Goal: Task Accomplishment & Management: Complete application form

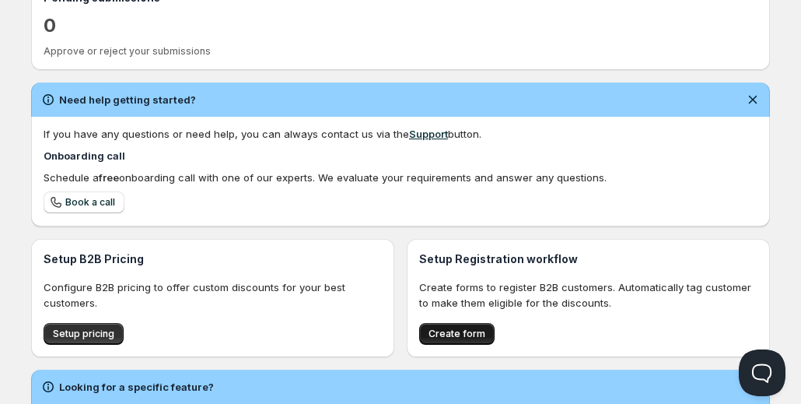
click at [456, 327] on span "Create form" at bounding box center [457, 333] width 57 height 12
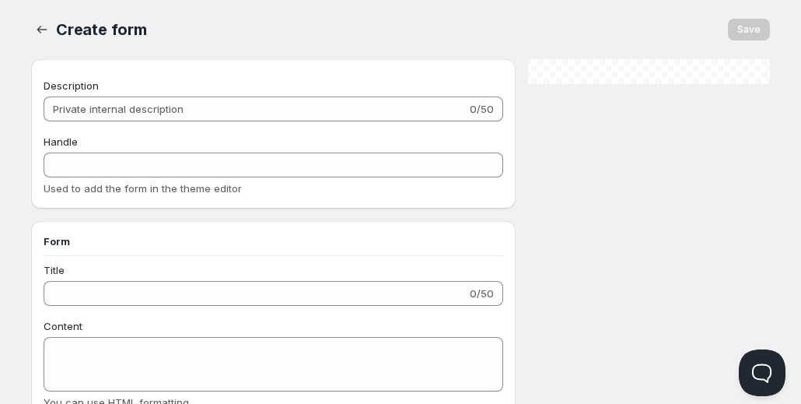
checkbox input "true"
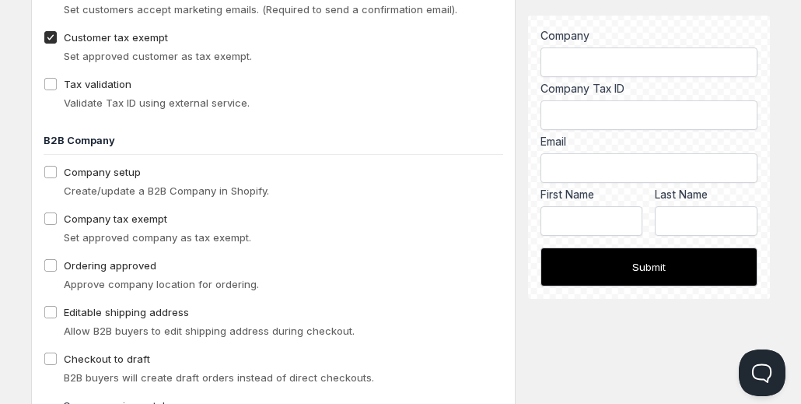
scroll to position [1139, 0]
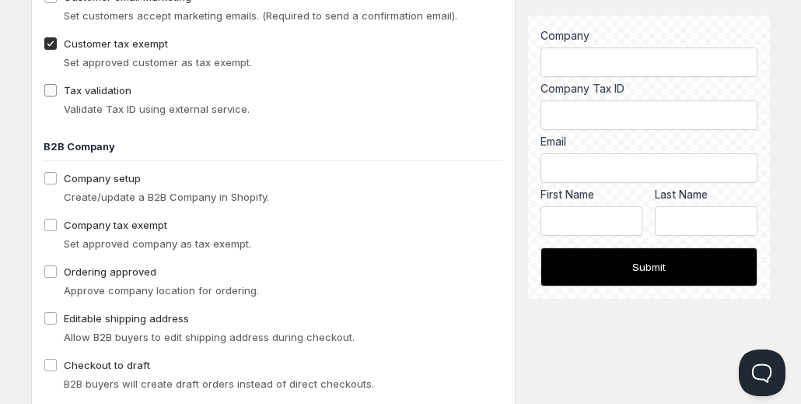
click at [53, 88] on input "Tax validation" at bounding box center [50, 90] width 12 height 12
checkbox input "true"
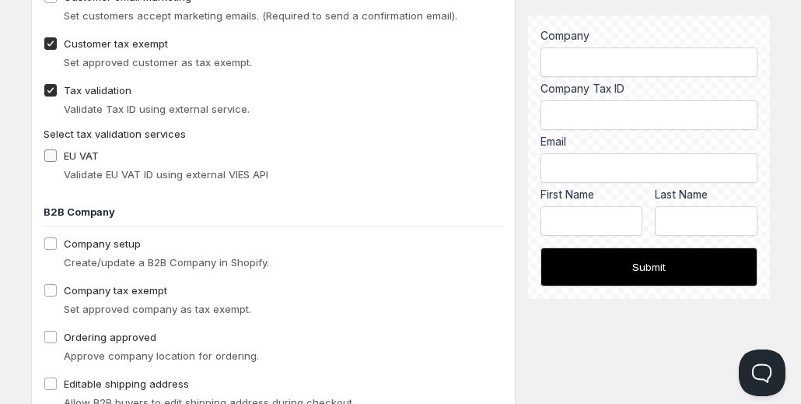
click at [54, 156] on input "EU VAT" at bounding box center [50, 155] width 12 height 12
checkbox input "true"
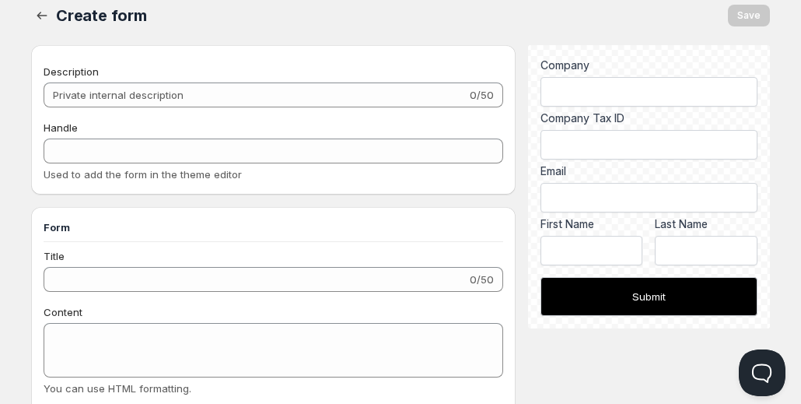
scroll to position [0, 0]
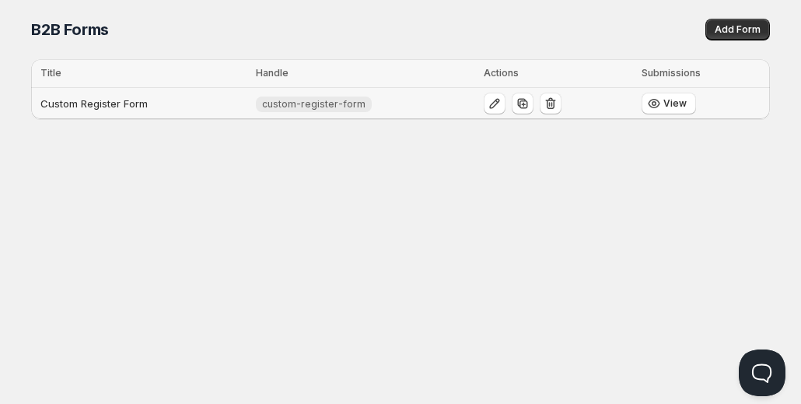
click at [121, 99] on td "Custom Register Form" at bounding box center [141, 104] width 220 height 32
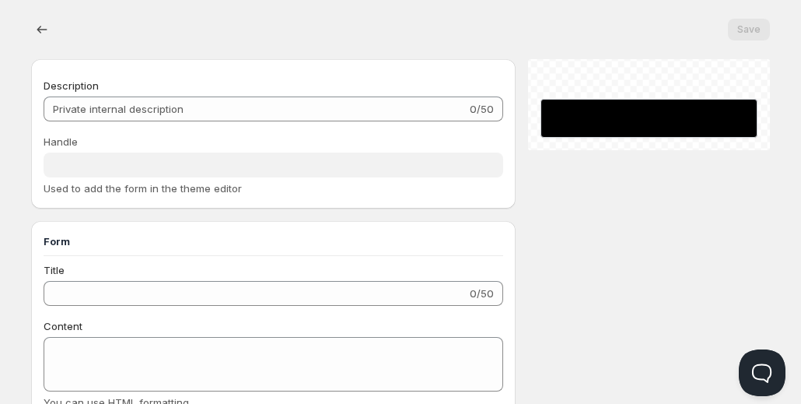
type input "Custom Register Form"
type input "custom-register-form"
type input "Register"
radio input "true"
checkbox input "true"
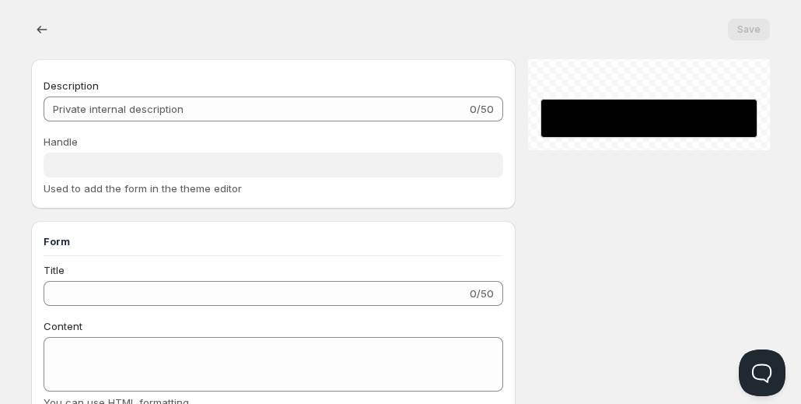
checkbox input "true"
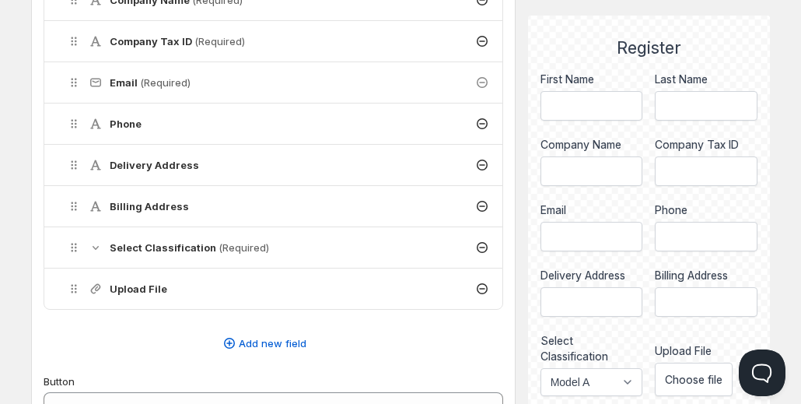
scroll to position [687, 0]
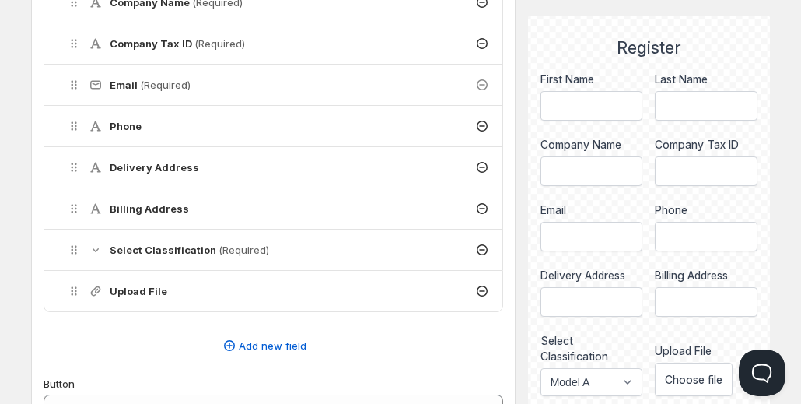
click at [482, 250] on icon at bounding box center [482, 250] width 16 height 16
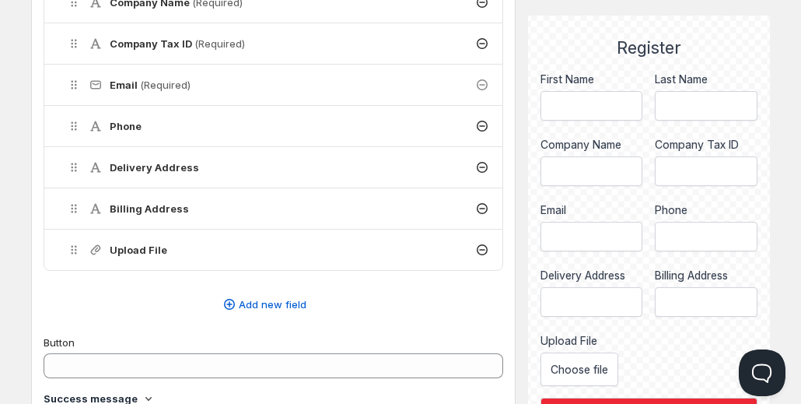
click at [482, 245] on icon at bounding box center [482, 250] width 16 height 16
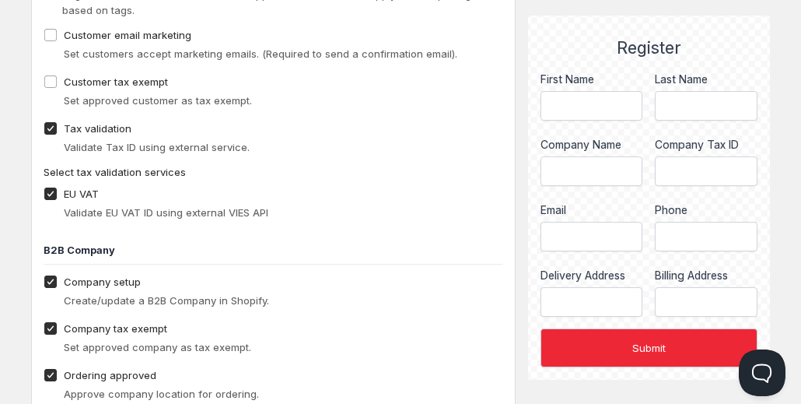
scroll to position [1338, 0]
click at [124, 80] on span "Customer tax exempt" at bounding box center [116, 81] width 104 height 12
click at [57, 80] on input "Customer tax exempt" at bounding box center [50, 81] width 12 height 12
click at [124, 80] on span "Customer tax exempt" at bounding box center [116, 81] width 104 height 12
click at [57, 80] on input "Customer tax exempt" at bounding box center [50, 81] width 12 height 12
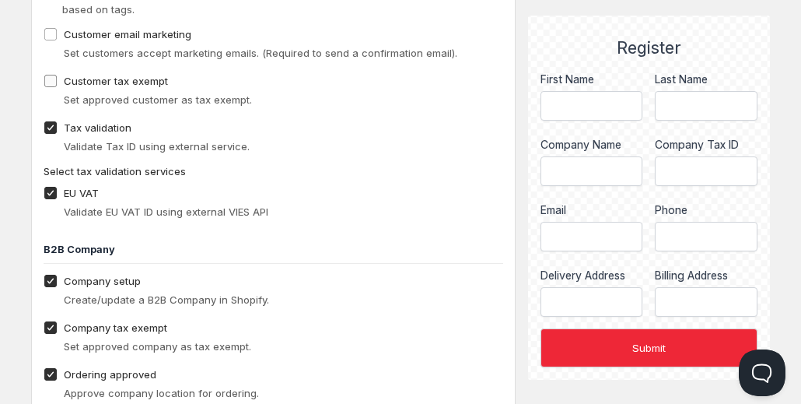
checkbox input "false"
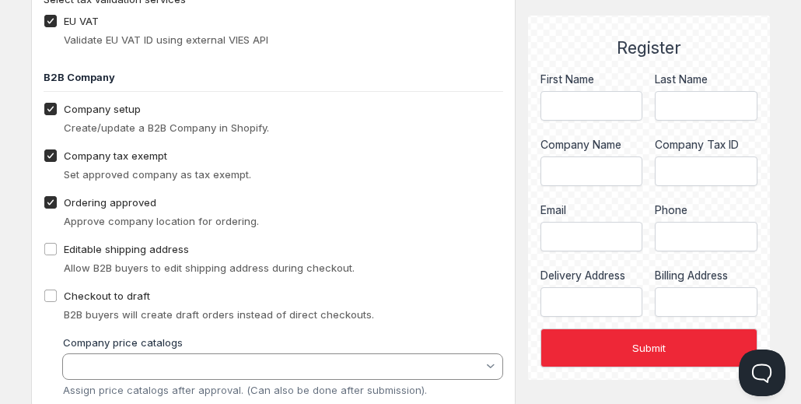
scroll to position [1554, 0]
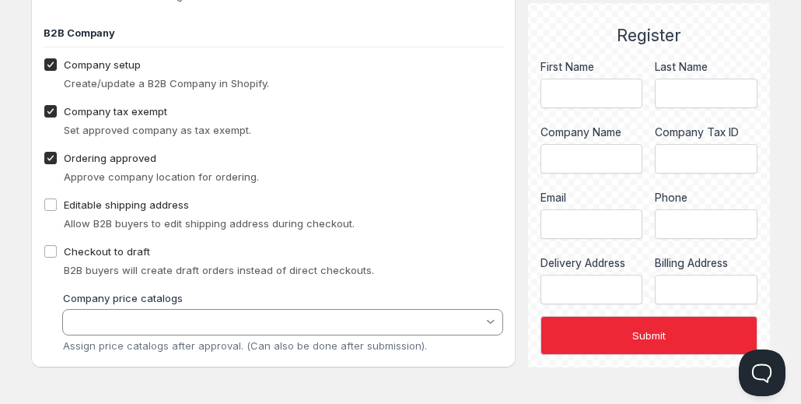
click at [154, 111] on span "Company tax exempt" at bounding box center [115, 111] width 103 height 12
click at [57, 111] on input "Company tax exempt" at bounding box center [50, 111] width 12 height 12
checkbox input "false"
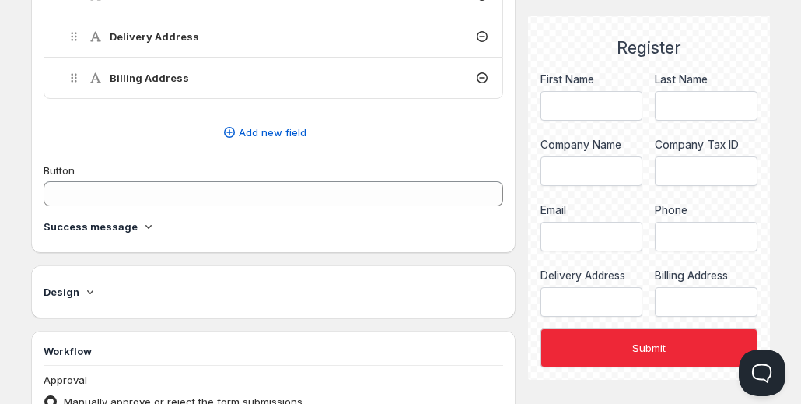
scroll to position [817, 0]
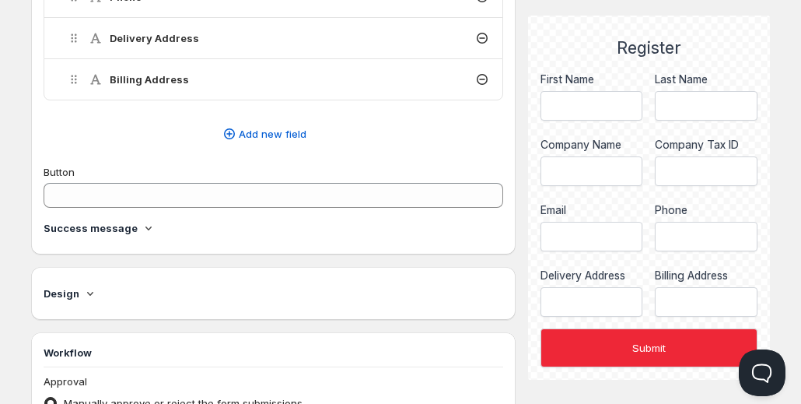
click at [148, 220] on icon at bounding box center [149, 228] width 16 height 16
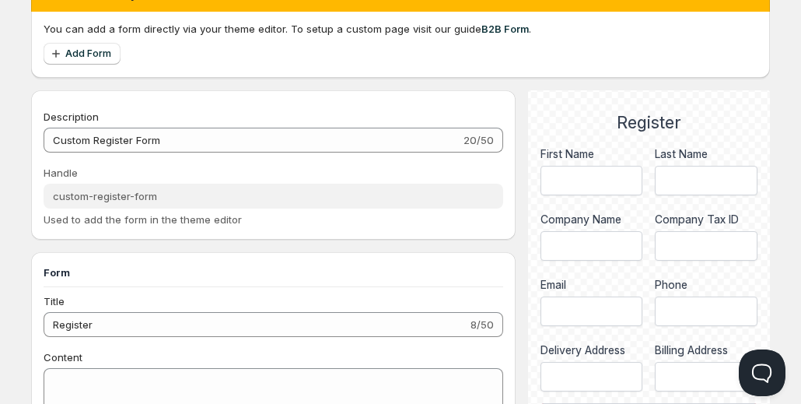
scroll to position [0, 0]
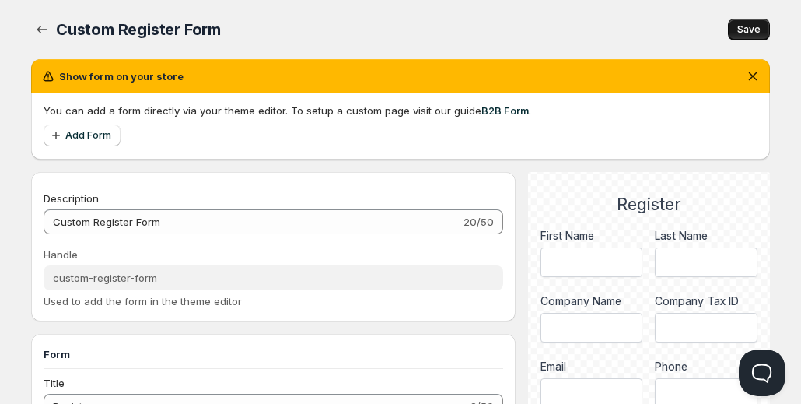
click at [747, 35] on span "Save" at bounding box center [748, 29] width 23 height 12
click at [47, 26] on icon "button" at bounding box center [42, 30] width 16 height 16
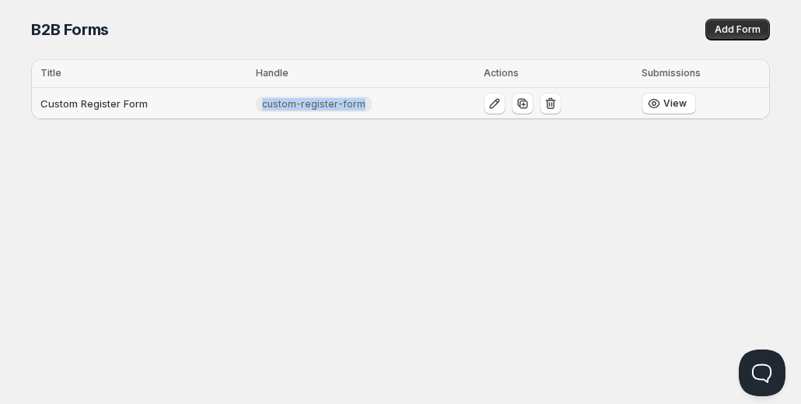
drag, startPoint x: 383, startPoint y: 107, endPoint x: 252, endPoint y: 91, distance: 131.6
click at [252, 91] on tr "Custom Register Form custom-register-form View" at bounding box center [400, 104] width 739 height 32
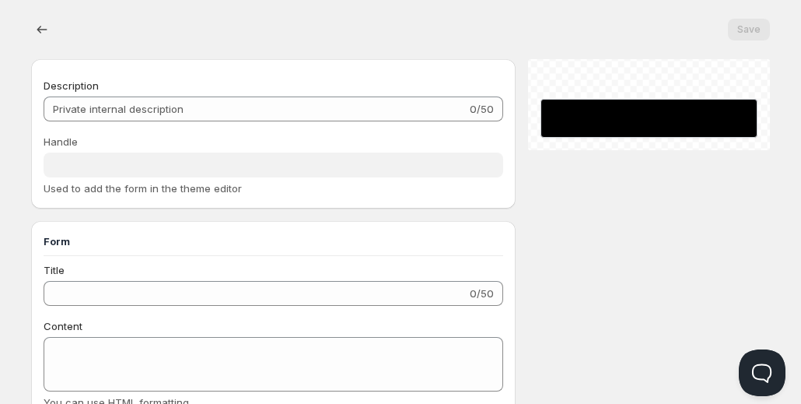
type input "Custom Register Form"
type input "custom-register-form"
type input "Register"
radio input "true"
checkbox input "true"
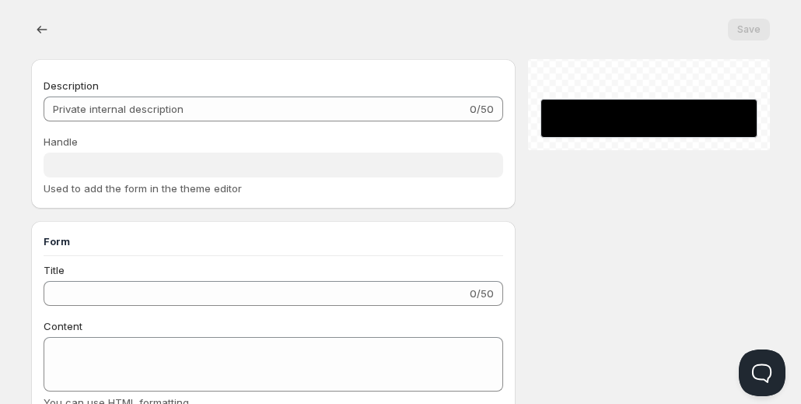
checkbox input "true"
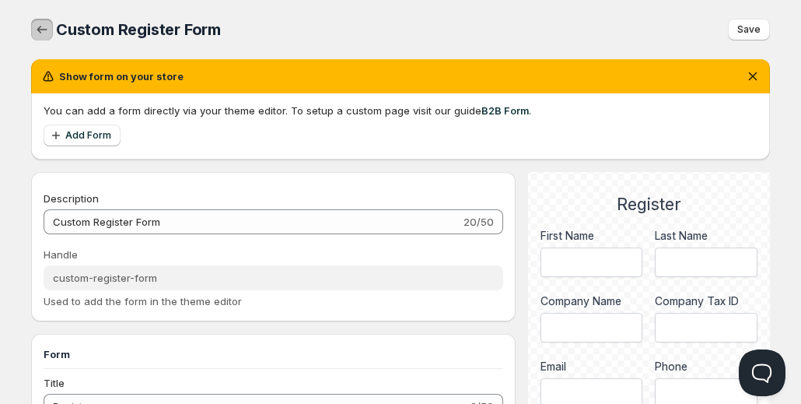
click at [37, 27] on icon "button" at bounding box center [42, 30] width 16 height 16
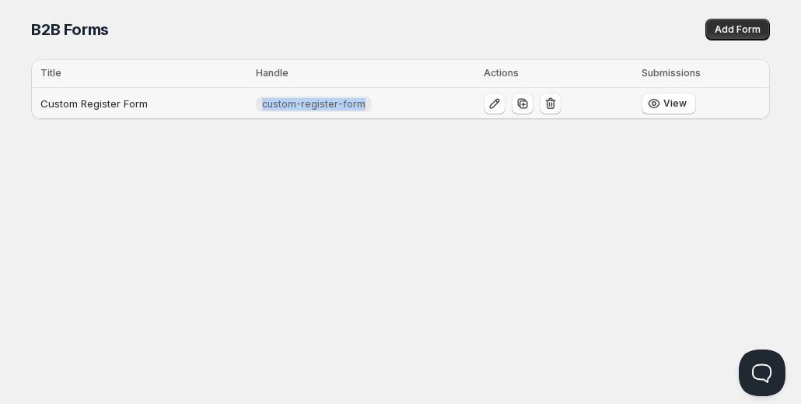
drag, startPoint x: 266, startPoint y: 103, endPoint x: 408, endPoint y: 113, distance: 142.7
click at [408, 113] on td "custom-register-form" at bounding box center [364, 104] width 227 height 32
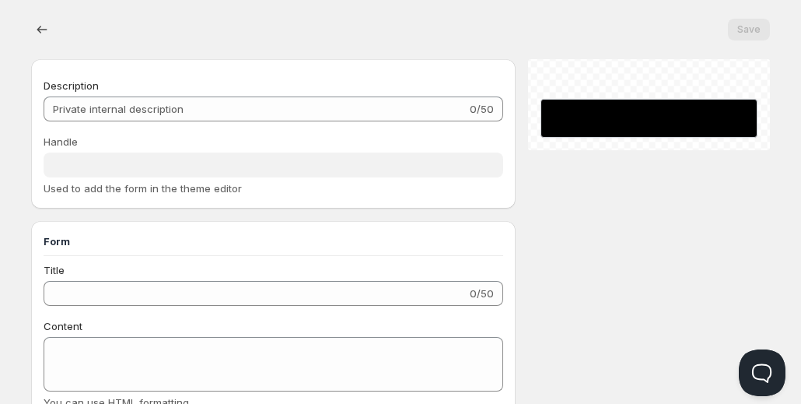
type input "Custom Register Form"
type input "custom-register-form"
type input "Register"
radio input "true"
checkbox input "true"
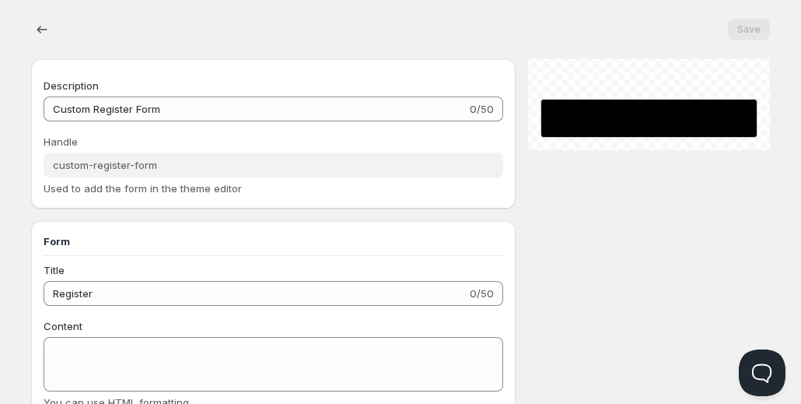
checkbox input "true"
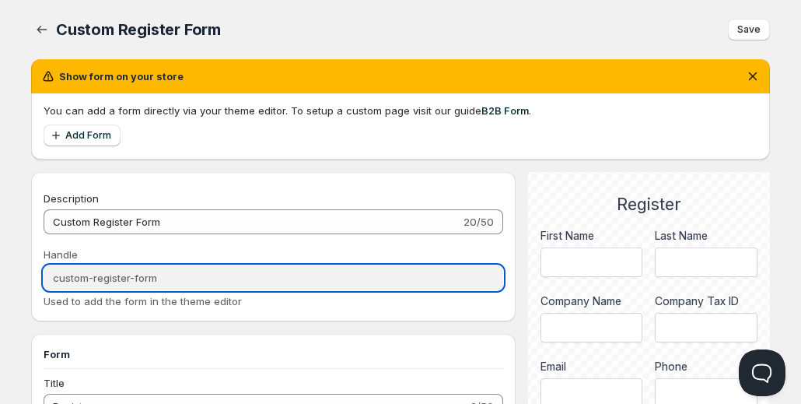
click at [166, 279] on input "custom-register-form" at bounding box center [274, 277] width 460 height 25
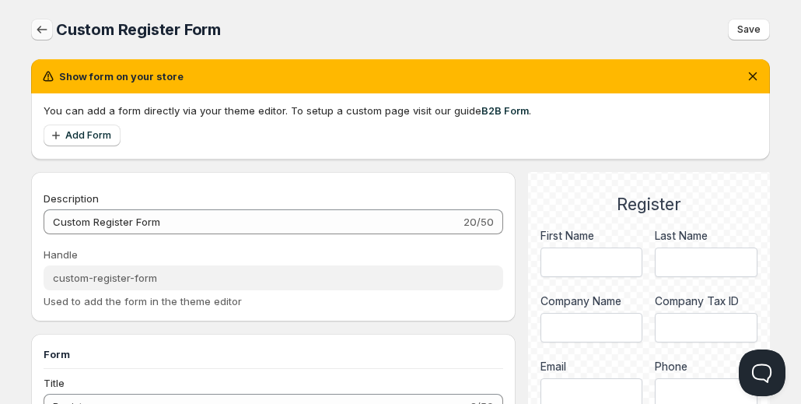
click at [47, 21] on button "button" at bounding box center [42, 30] width 22 height 22
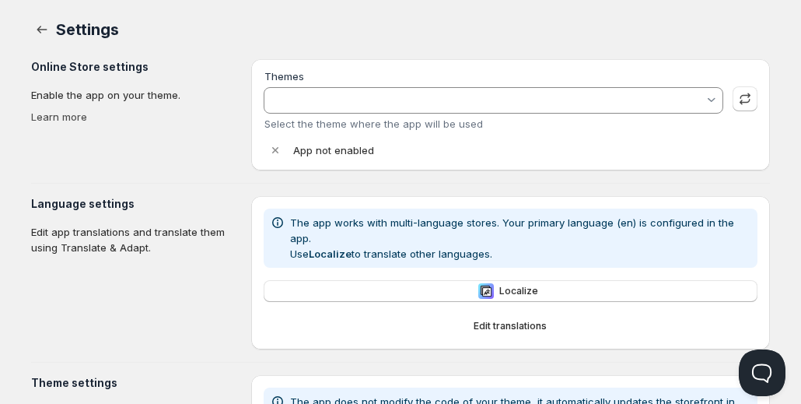
type input "Orqa E-Commerce 2.0"
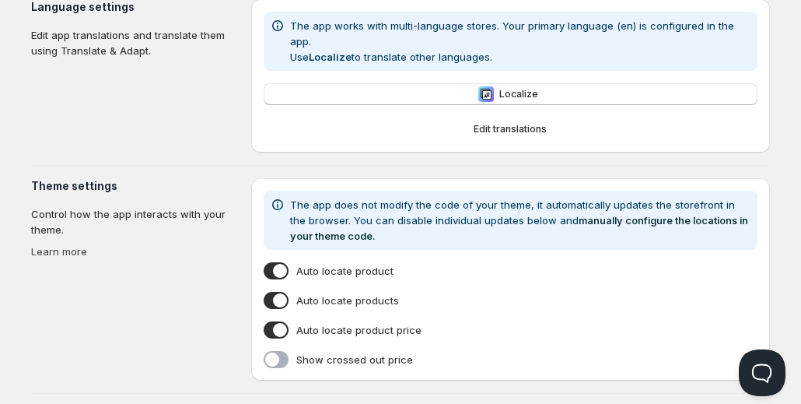
scroll to position [394, 0]
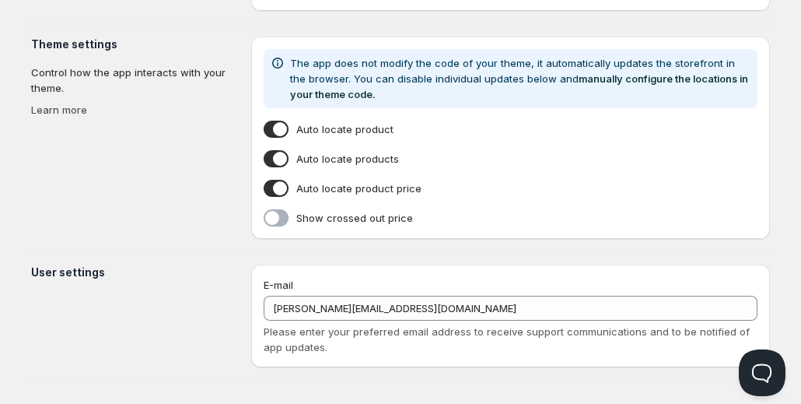
scroll to position [1, 0]
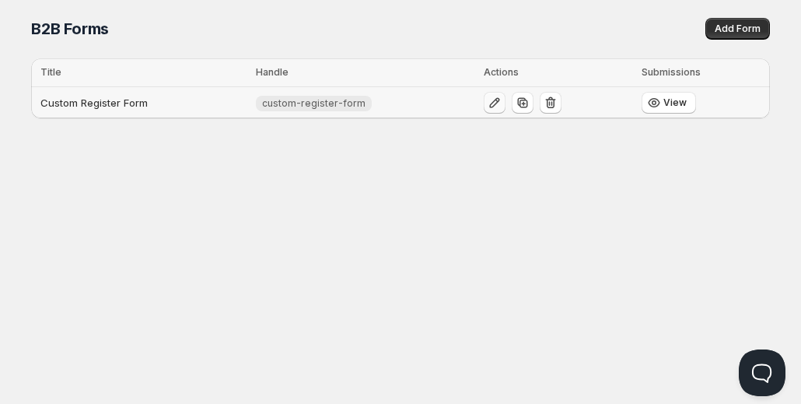
click at [487, 100] on icon "button" at bounding box center [495, 103] width 16 height 16
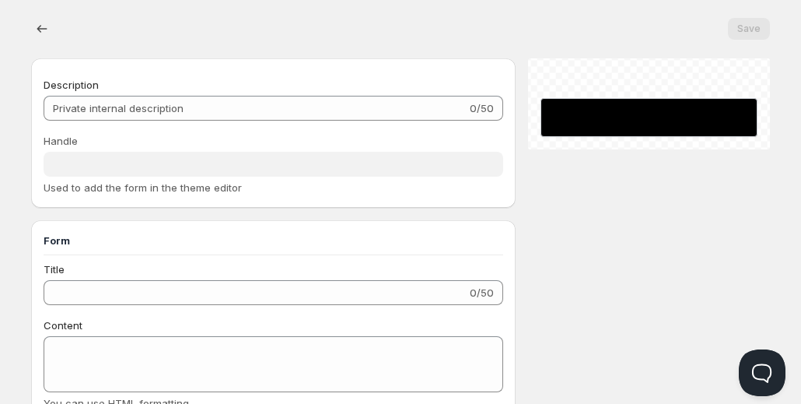
type input "Custom Register Form"
type input "custom-register-form"
type input "Register"
radio input "true"
checkbox input "true"
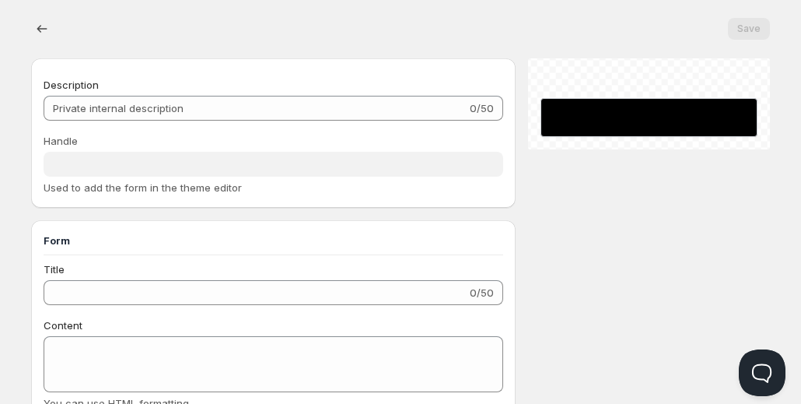
checkbox input "true"
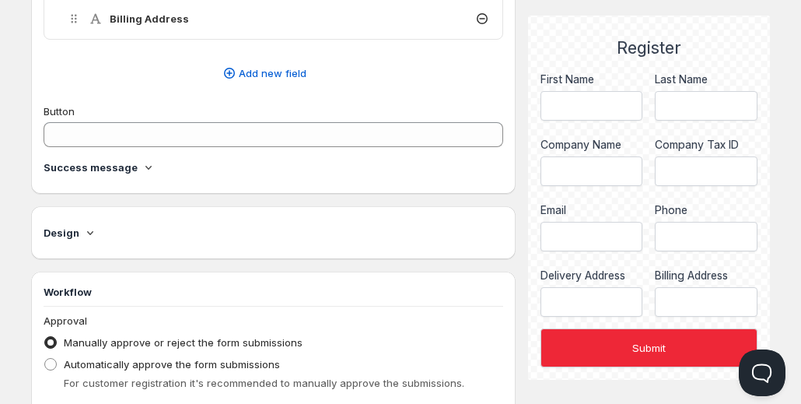
scroll to position [871, 0]
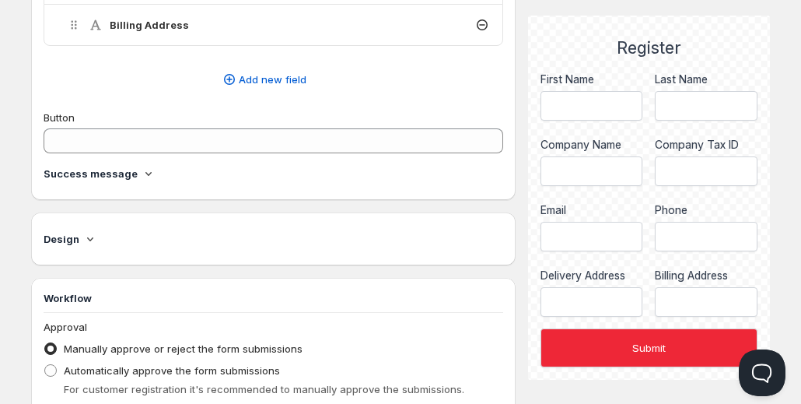
drag, startPoint x: 137, startPoint y: 161, endPoint x: 144, endPoint y: 177, distance: 17.1
click at [144, 177] on icon at bounding box center [149, 174] width 16 height 16
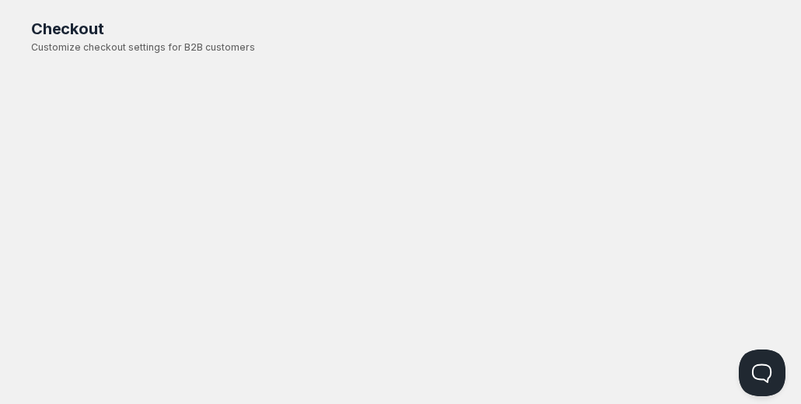
scroll to position [1, 0]
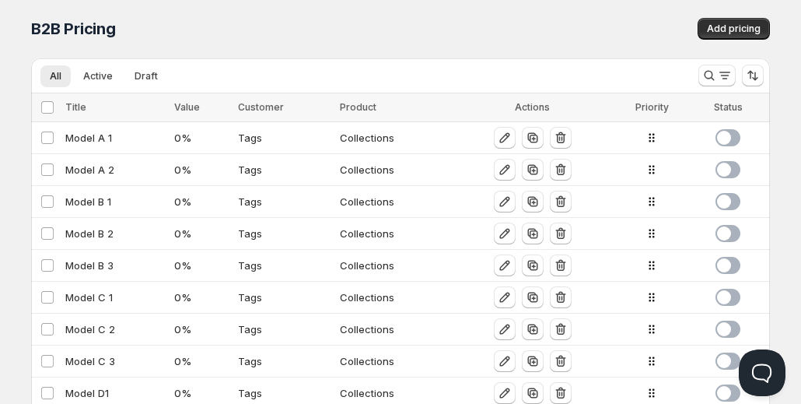
scroll to position [137, 0]
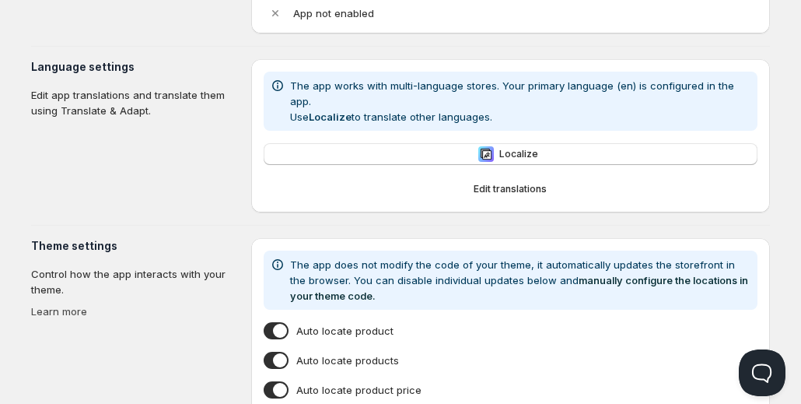
type input "Orqa E-Commerce 2.0"
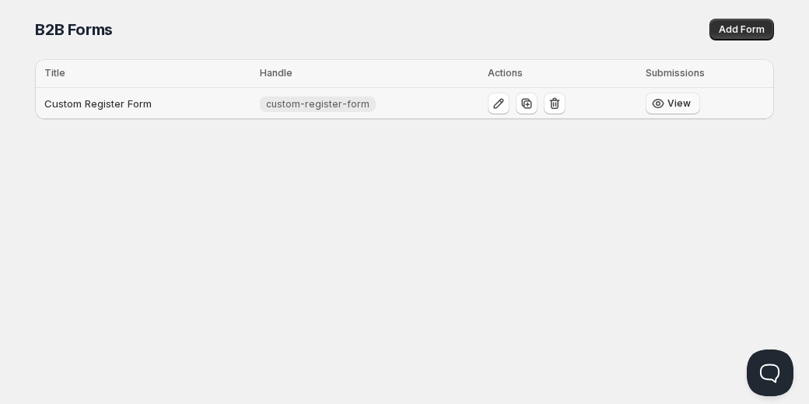
click at [653, 107] on icon "button" at bounding box center [658, 104] width 16 height 16
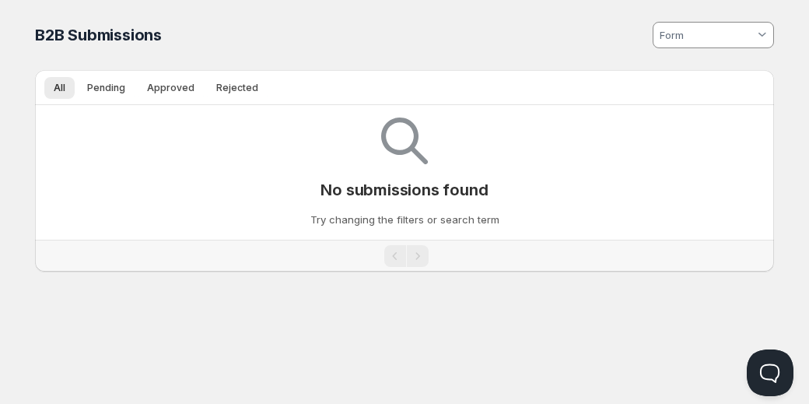
type input "custom-register-form"
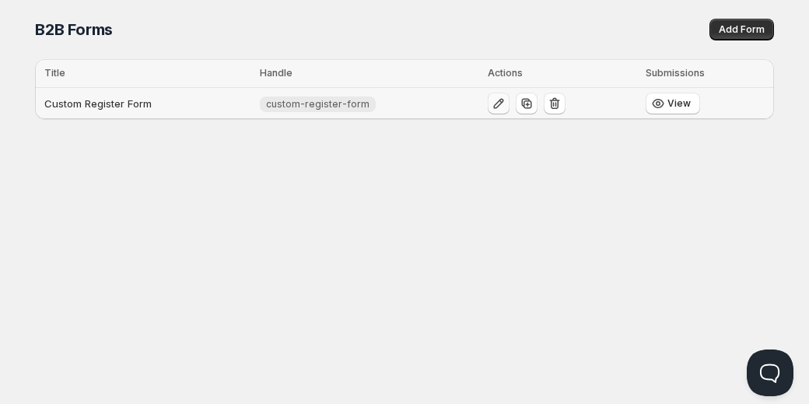
click at [498, 105] on icon "button" at bounding box center [499, 104] width 16 height 16
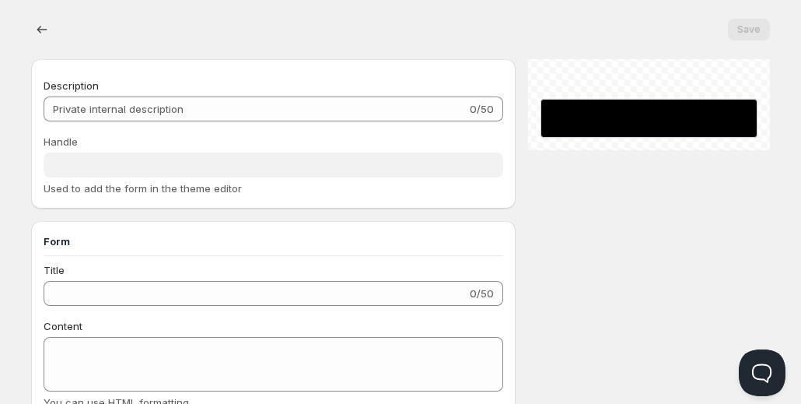
type input "Custom Register Form"
type input "custom-register-form"
type input "Register"
radio input "true"
checkbox input "true"
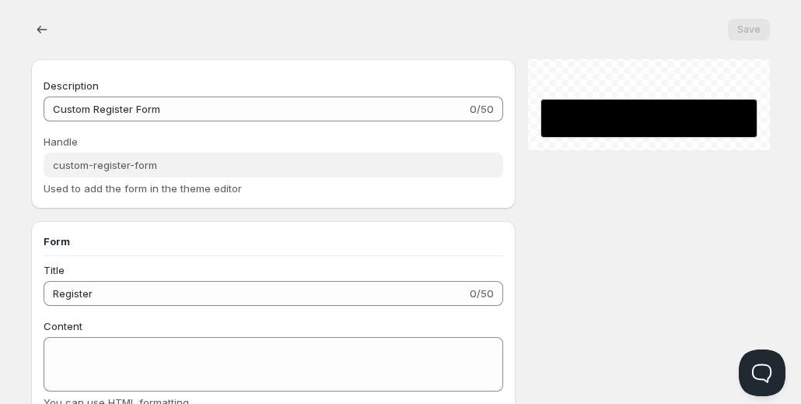
checkbox input "true"
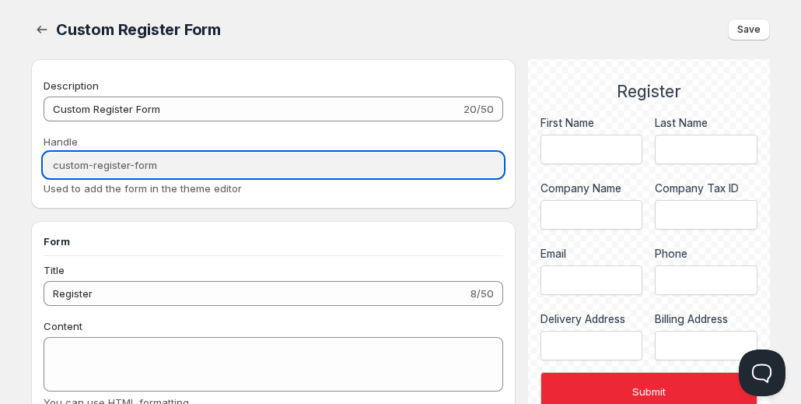
click at [302, 160] on input "custom-register-form" at bounding box center [274, 164] width 460 height 25
click at [199, 168] on input "custom-register-form" at bounding box center [274, 164] width 460 height 25
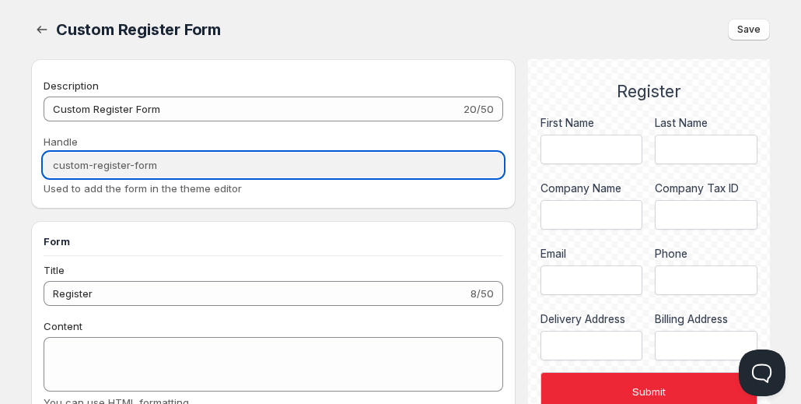
click at [199, 168] on input "custom-register-form" at bounding box center [274, 164] width 460 height 25
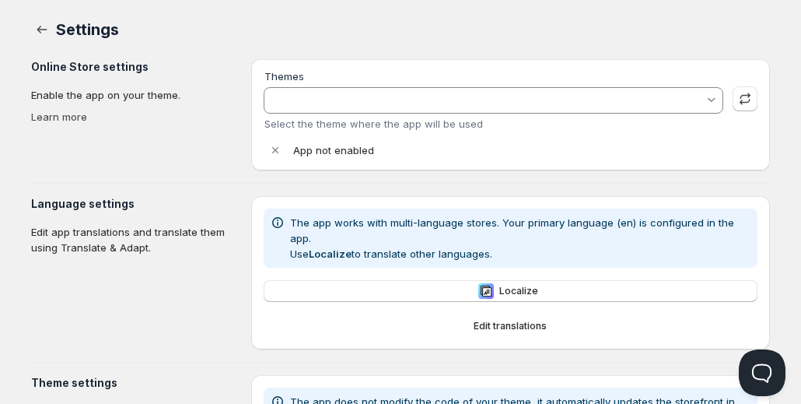
type input "Orqa E-Commerce 2.0"
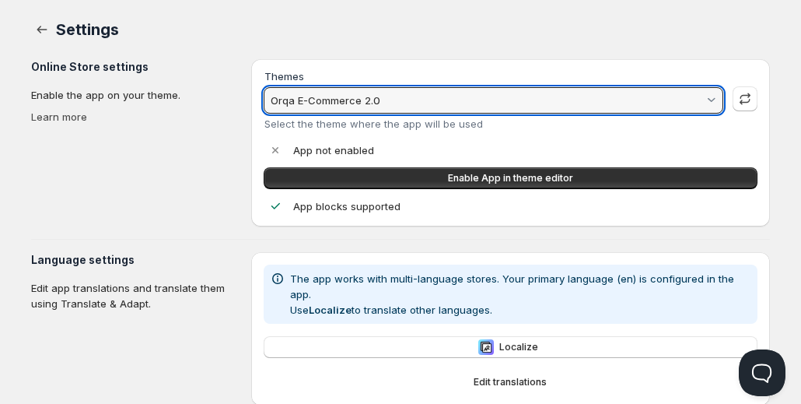
click at [344, 100] on input "Orqa E-Commerce 2.0" at bounding box center [486, 100] width 436 height 25
click at [404, 107] on input "Orqa E-Commerce 2.0" at bounding box center [486, 100] width 436 height 25
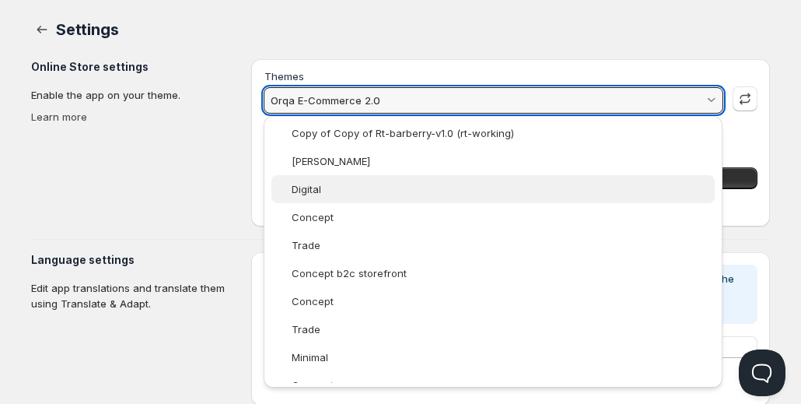
scroll to position [97, 0]
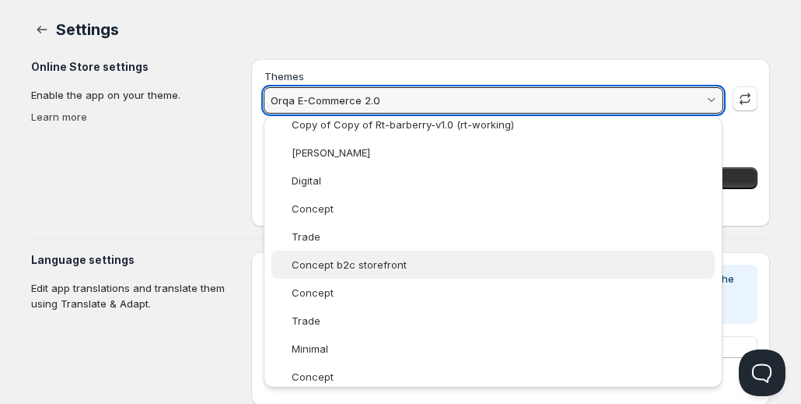
click at [0, 0] on slot "Concept b2c storefront" at bounding box center [0, 0] width 0 height 0
type vaadin-combo-box "183516692818"
type input "Concept b2c storefront"
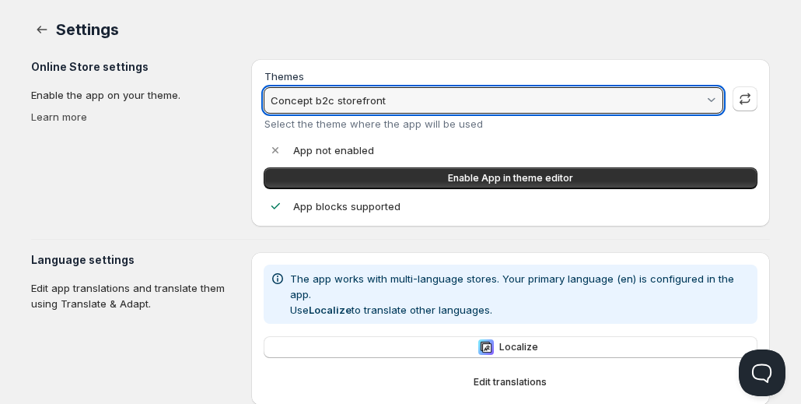
scroll to position [0, 0]
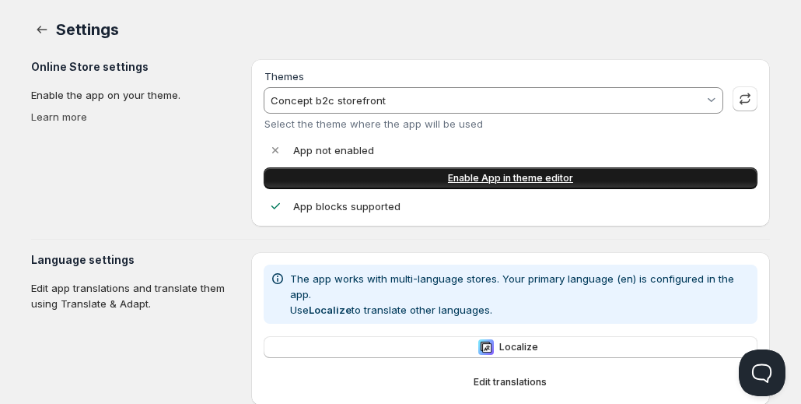
click at [471, 175] on span "Enable App in theme editor" at bounding box center [510, 178] width 125 height 12
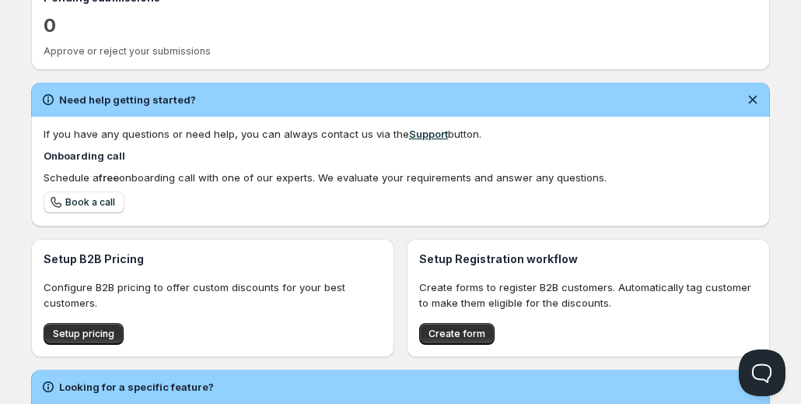
scroll to position [485, 0]
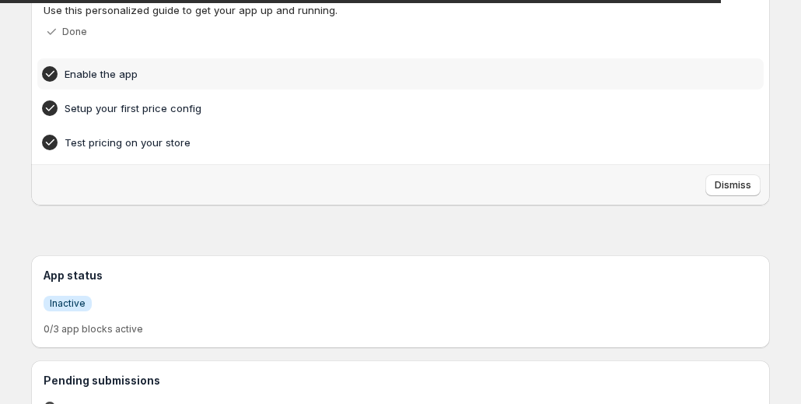
scroll to position [109, 0]
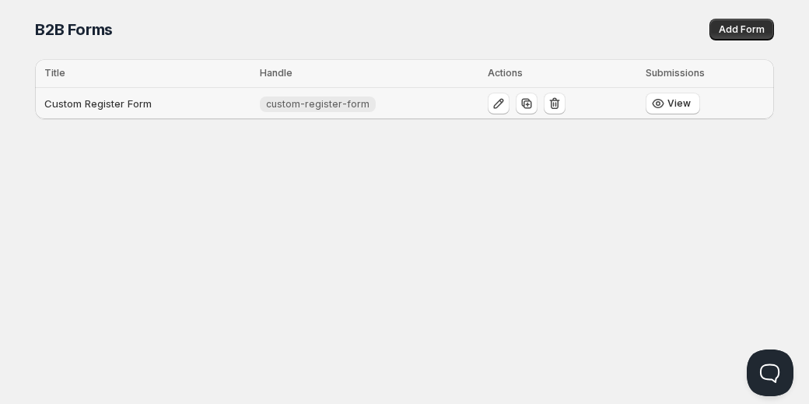
click at [364, 103] on span "custom-register-form" at bounding box center [317, 104] width 103 height 12
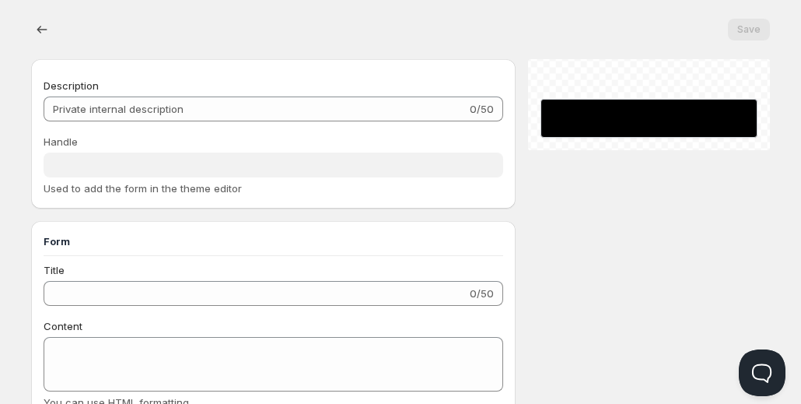
type input "Custom Register Form"
type input "custom-register-form"
type input "Register"
radio input "true"
checkbox input "true"
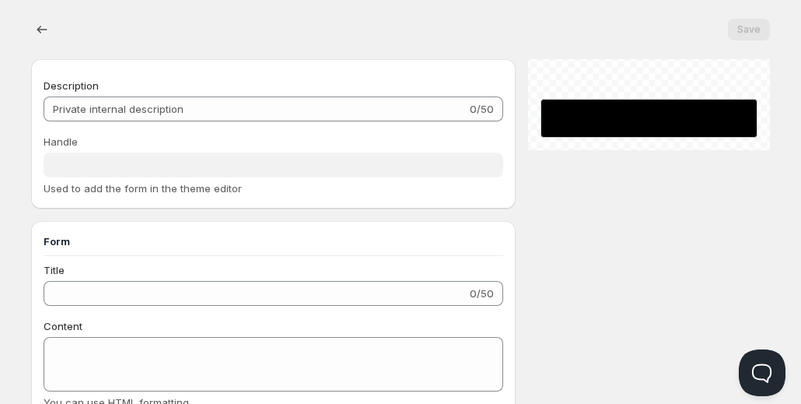
checkbox input "true"
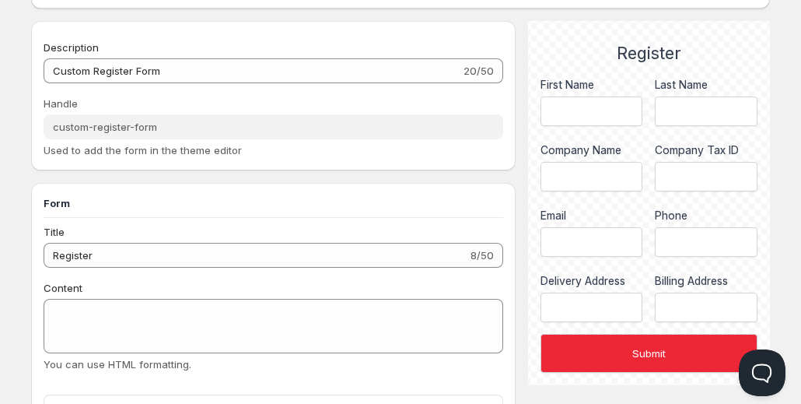
scroll to position [152, 0]
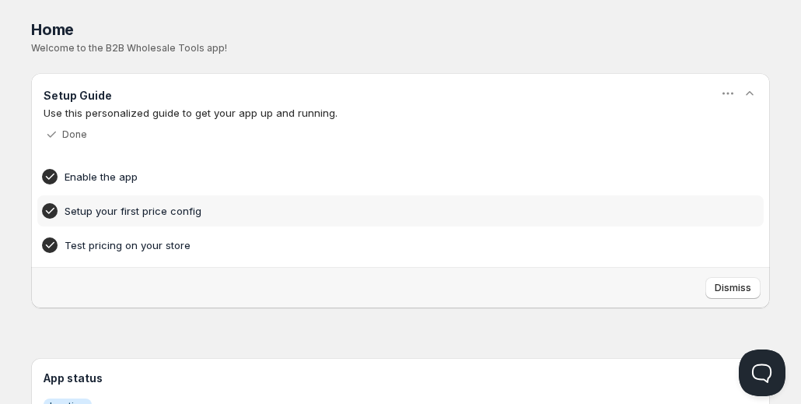
click at [116, 215] on h4 "Setup your first price config" at bounding box center [377, 211] width 624 height 16
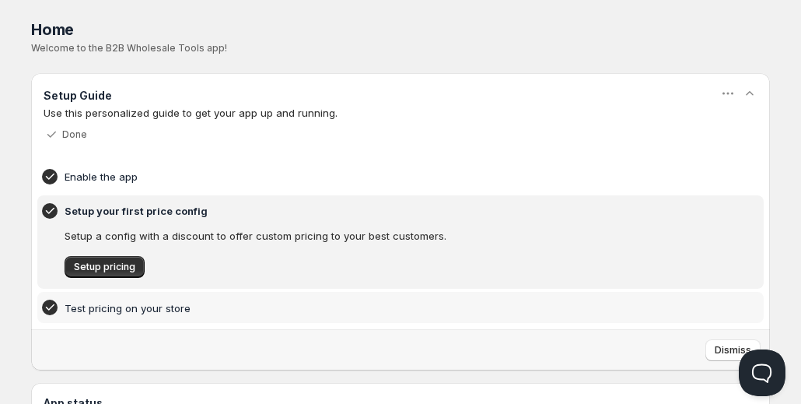
click at [124, 307] on h4 "Test pricing on your store" at bounding box center [377, 308] width 624 height 16
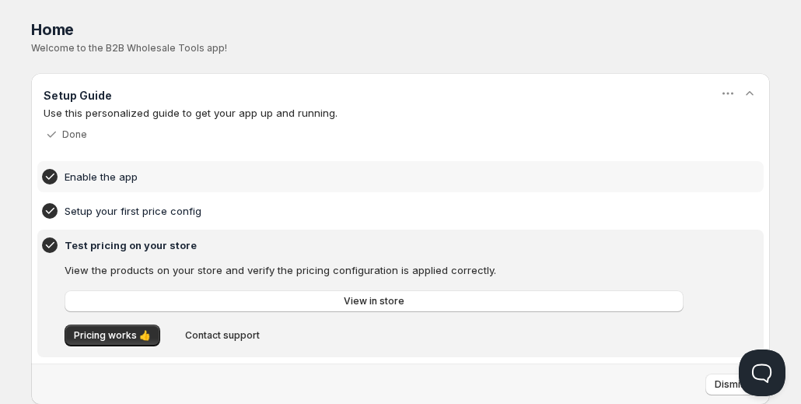
click at [128, 188] on div "Enable the app" at bounding box center [400, 176] width 720 height 25
click at [120, 180] on h4 "Enable the app" at bounding box center [377, 177] width 624 height 16
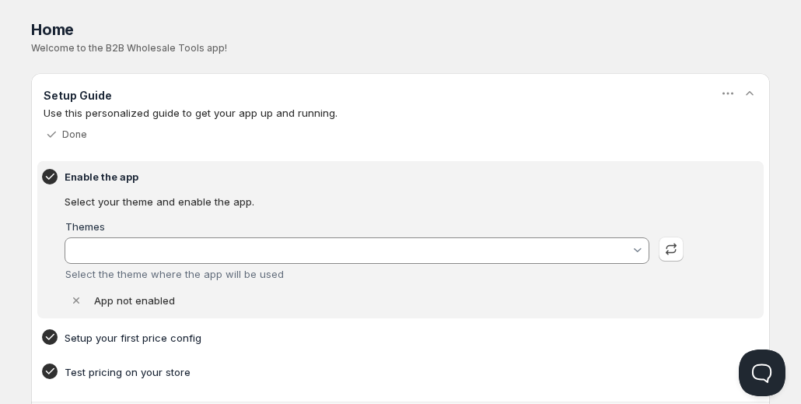
type input "Orqa E-Commerce 2.0"
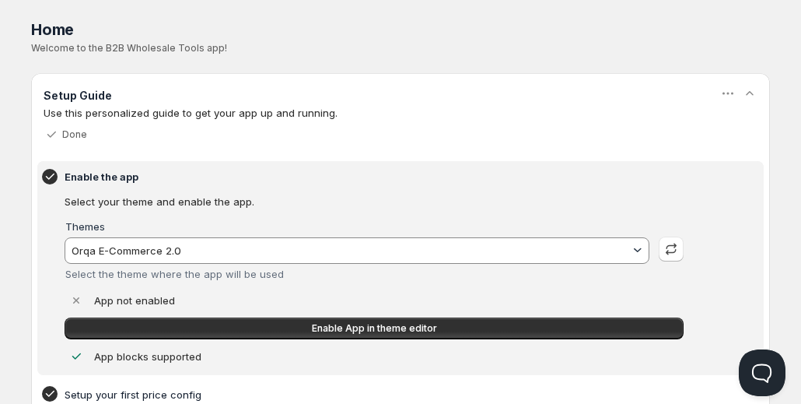
click at [641, 256] on div at bounding box center [638, 251] width 16 height 16
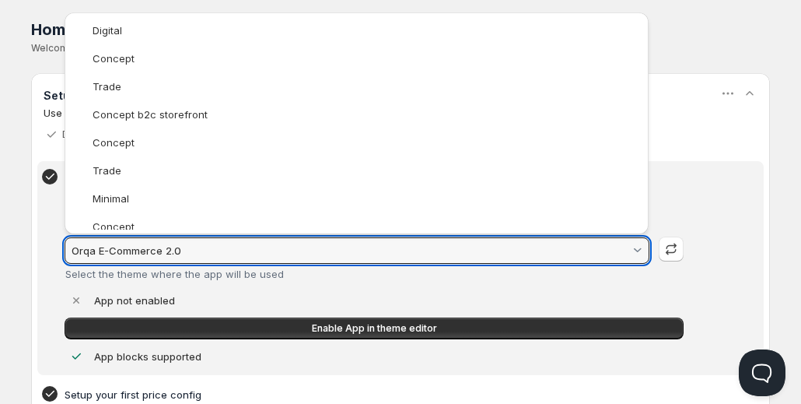
scroll to position [145, 0]
click at [0, 0] on slot "Concept b2c storefront" at bounding box center [0, 0] width 0 height 0
type vaadin-combo-box "183516692818"
type input "Concept b2c storefront"
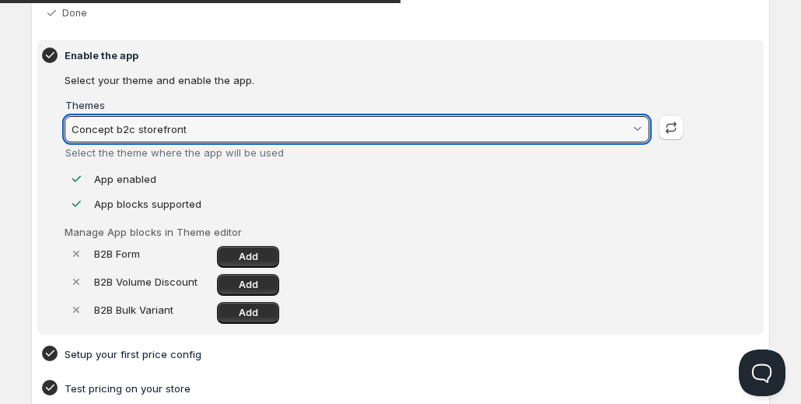
scroll to position [148, 0]
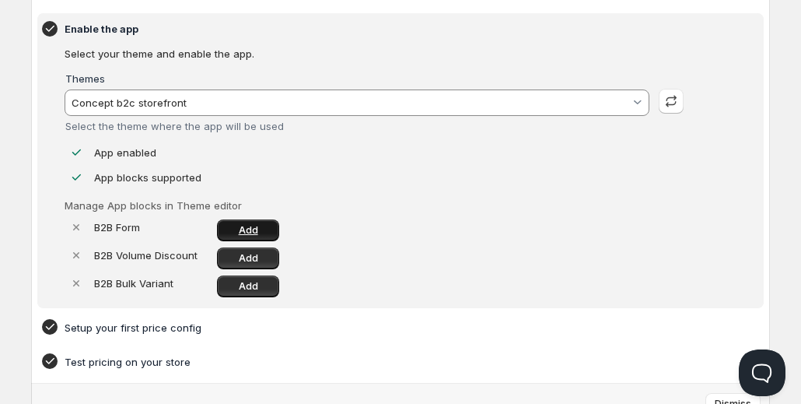
click at [256, 226] on span "Add" at bounding box center [248, 230] width 19 height 12
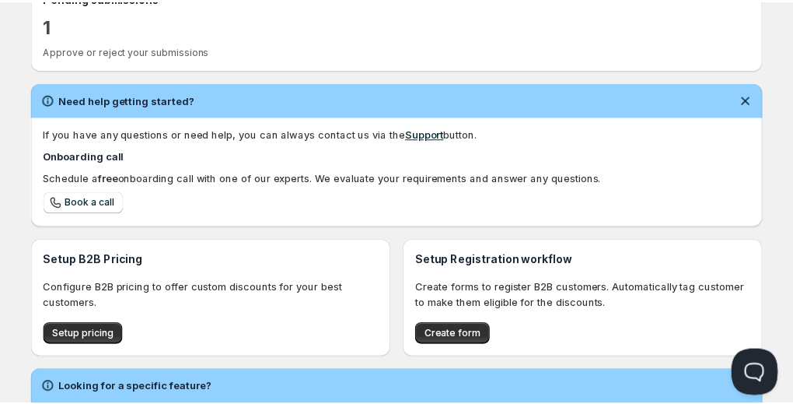
scroll to position [590, 0]
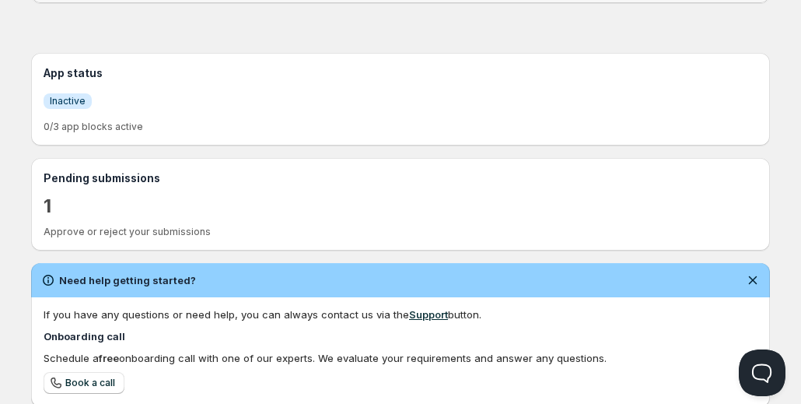
click at [439, 226] on p "Approve or reject your submissions" at bounding box center [401, 232] width 714 height 12
click at [435, 170] on h3 "Pending submissions" at bounding box center [401, 178] width 714 height 16
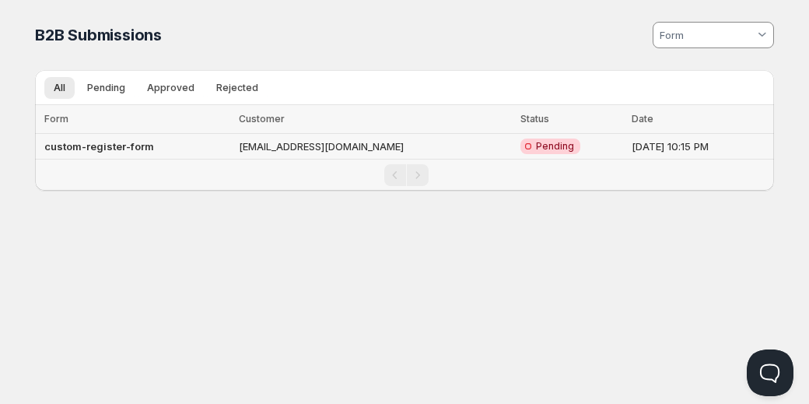
click at [142, 144] on b "custom-register-form" at bounding box center [99, 146] width 110 height 12
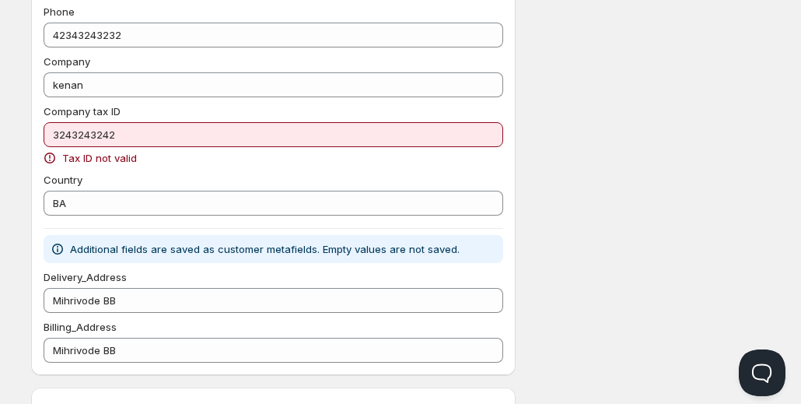
scroll to position [249, 0]
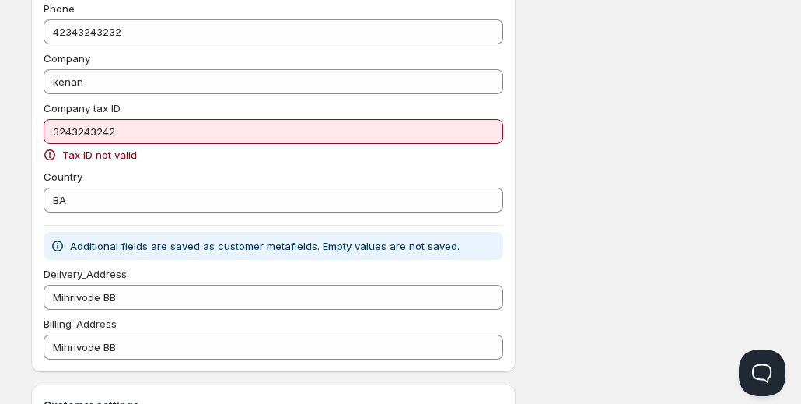
click at [128, 156] on span "Tax ID not valid" at bounding box center [99, 155] width 75 height 16
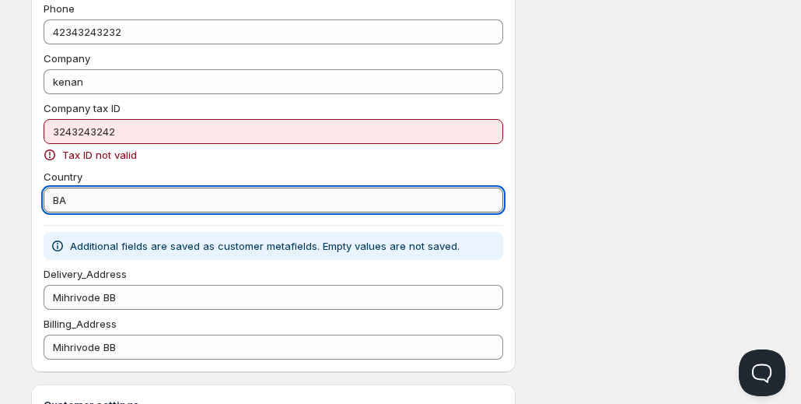
click at [165, 187] on input "BA" at bounding box center [274, 199] width 460 height 25
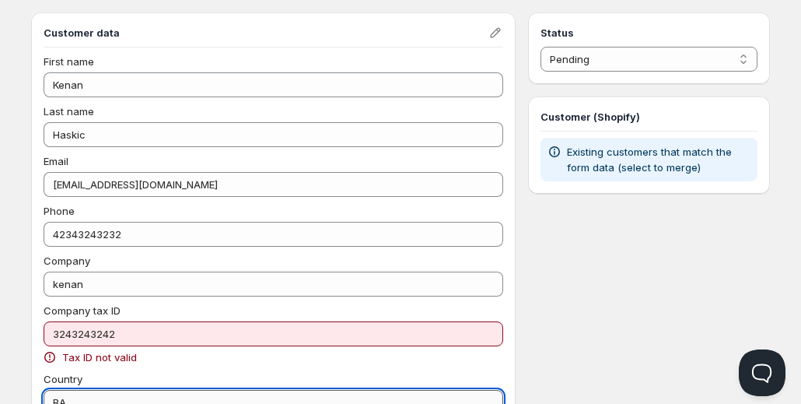
scroll to position [0, 0]
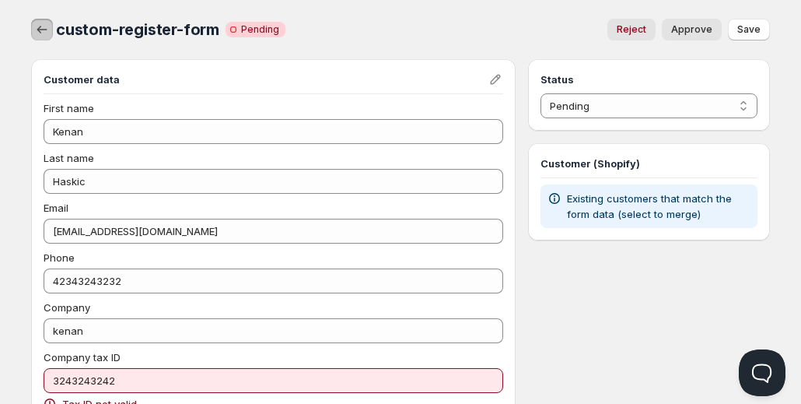
click at [33, 29] on button "button" at bounding box center [42, 30] width 22 height 22
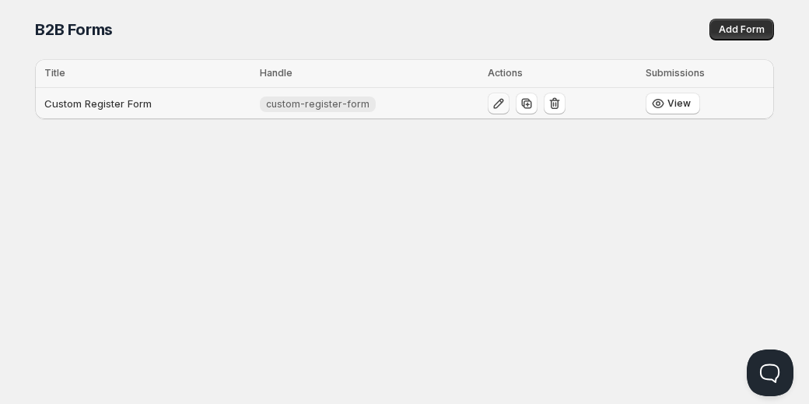
click at [491, 100] on icon "button" at bounding box center [499, 104] width 16 height 16
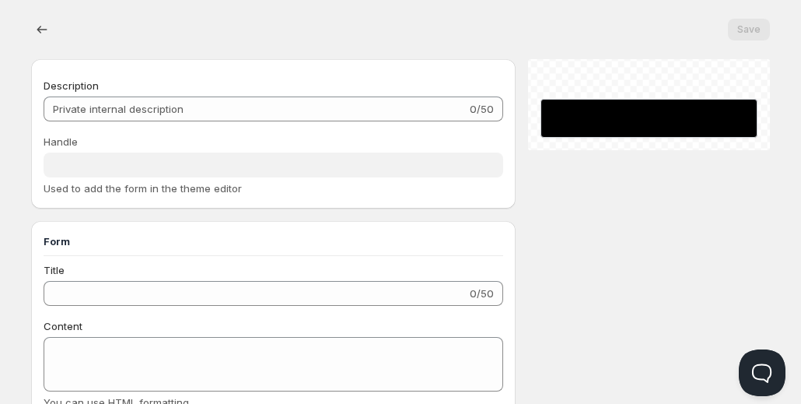
type input "Custom Register Form"
type input "custom-register-form"
type input "Register"
radio input "true"
checkbox input "true"
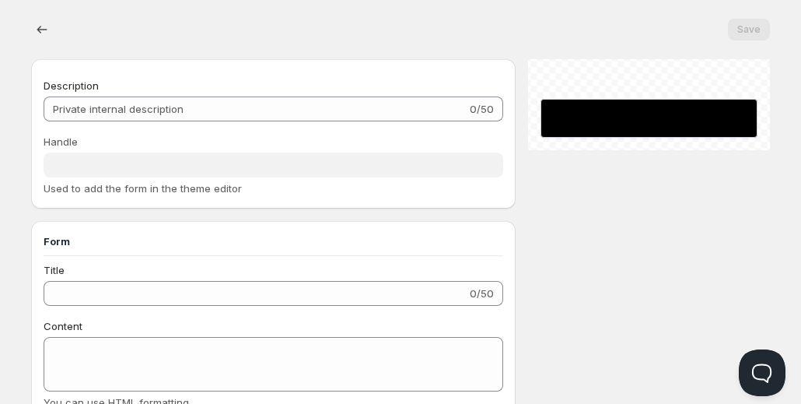
checkbox input "true"
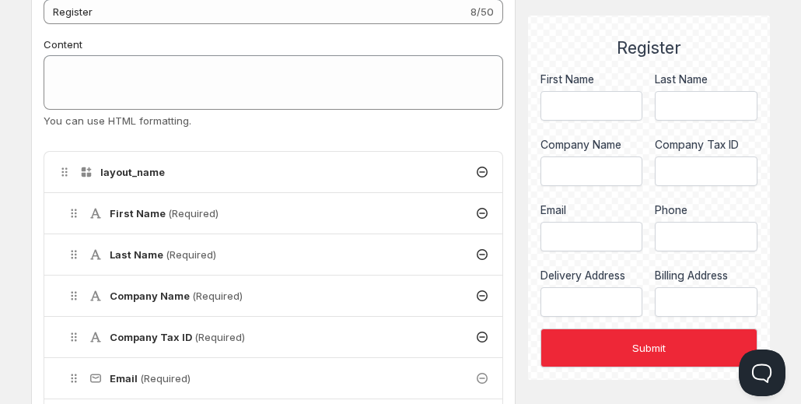
scroll to position [394, 0]
click at [136, 167] on h4 "layout_name" at bounding box center [132, 173] width 65 height 16
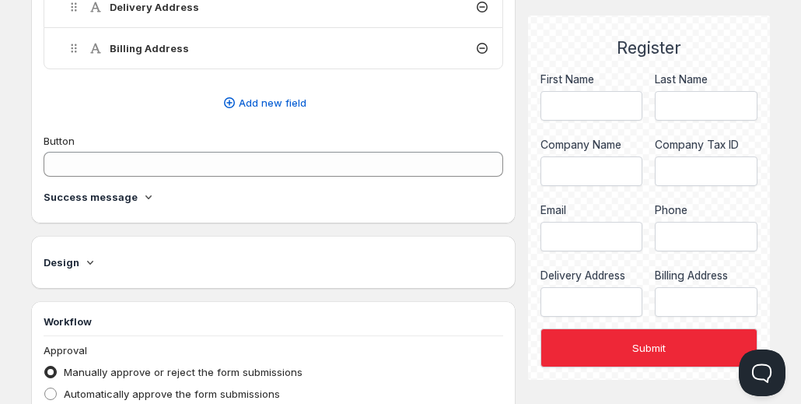
scroll to position [1350, 0]
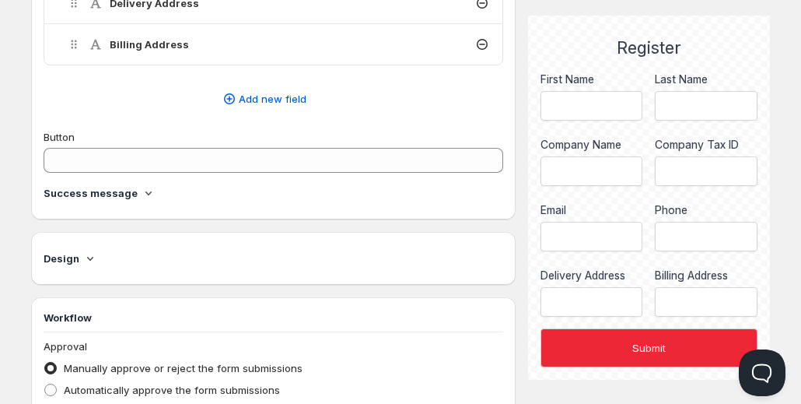
click at [142, 187] on icon at bounding box center [149, 193] width 16 height 16
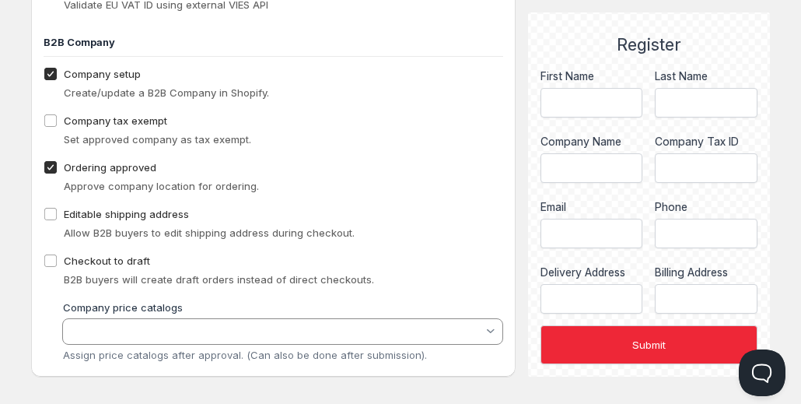
scroll to position [2192, 0]
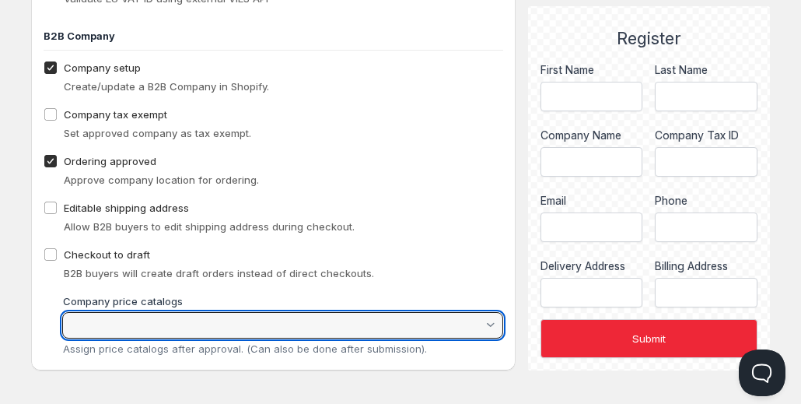
click at [137, 323] on input "Company price catalogs" at bounding box center [275, 325] width 417 height 19
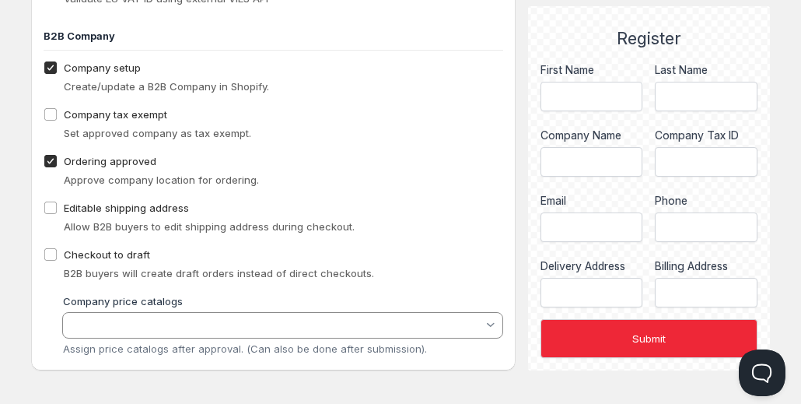
scroll to position [1, 0]
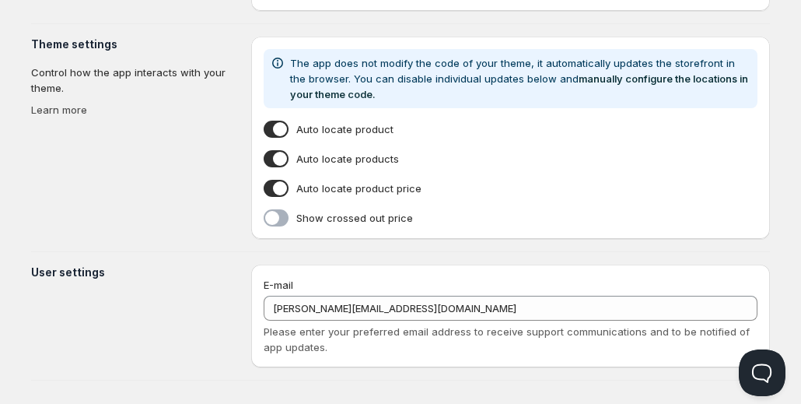
type input "Orqa E-Commerce 2.0"
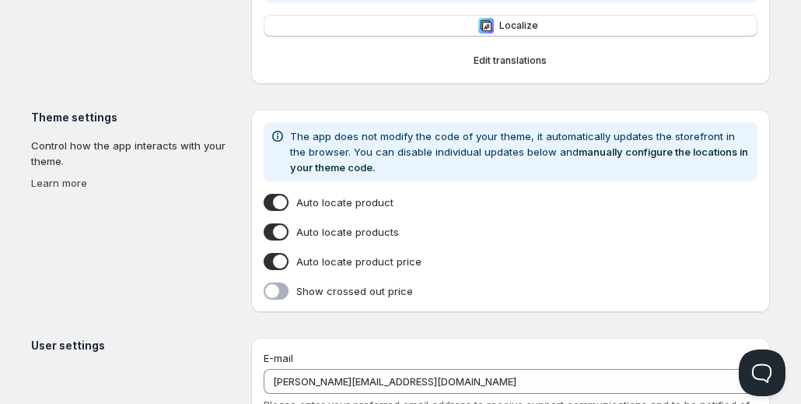
scroll to position [394, 0]
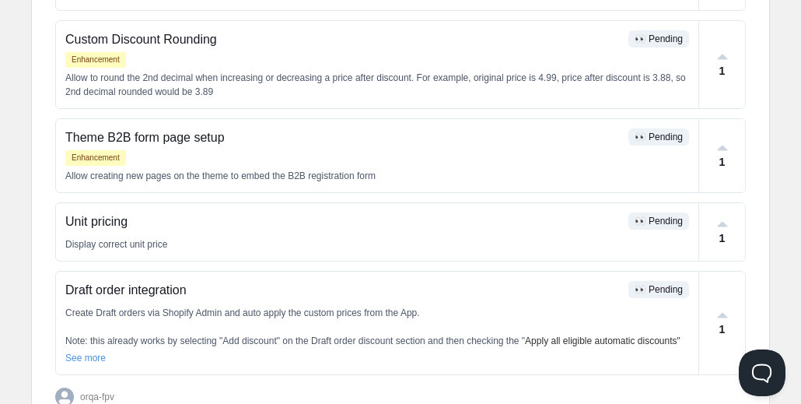
scroll to position [796, 0]
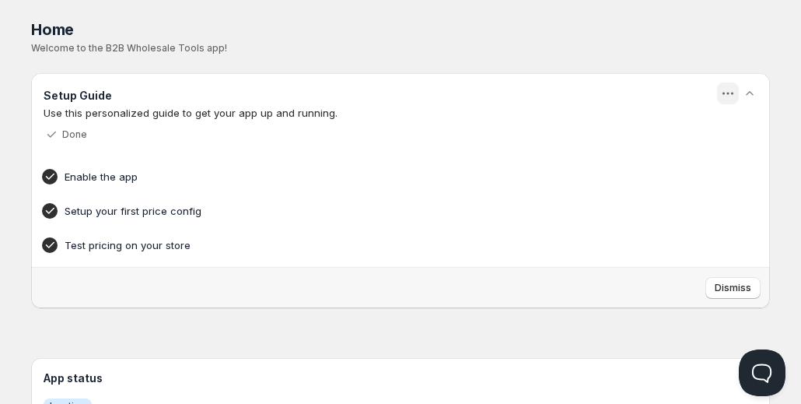
click at [728, 83] on button "button" at bounding box center [728, 93] width 22 height 22
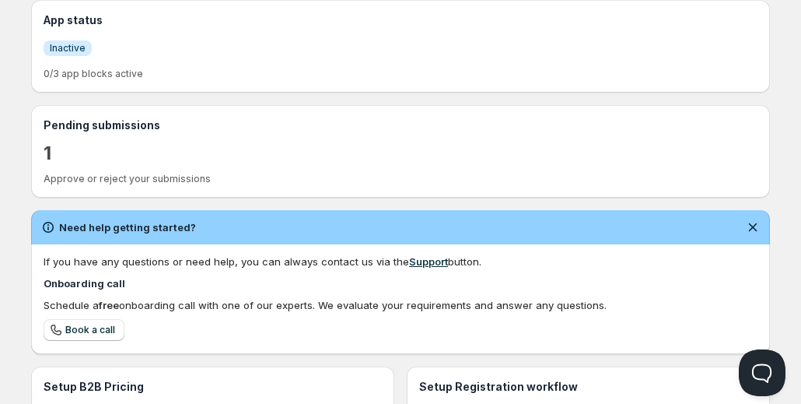
scroll to position [485, 0]
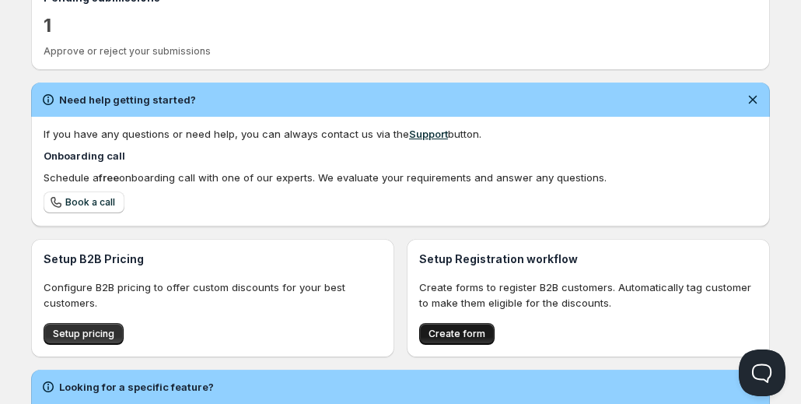
click at [471, 323] on button "Create form" at bounding box center [456, 334] width 75 height 22
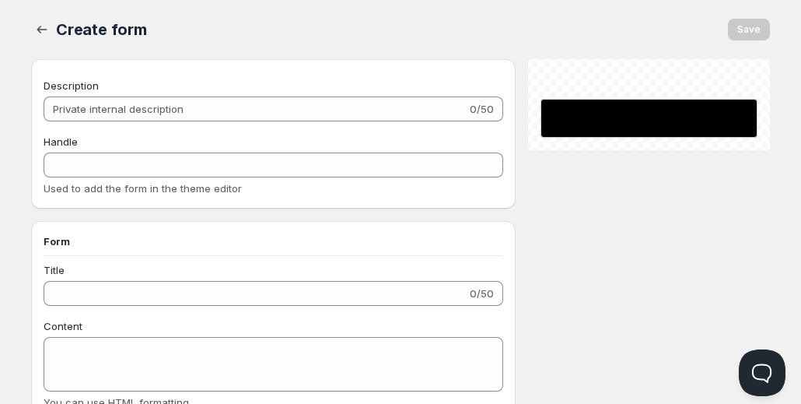
checkbox input "true"
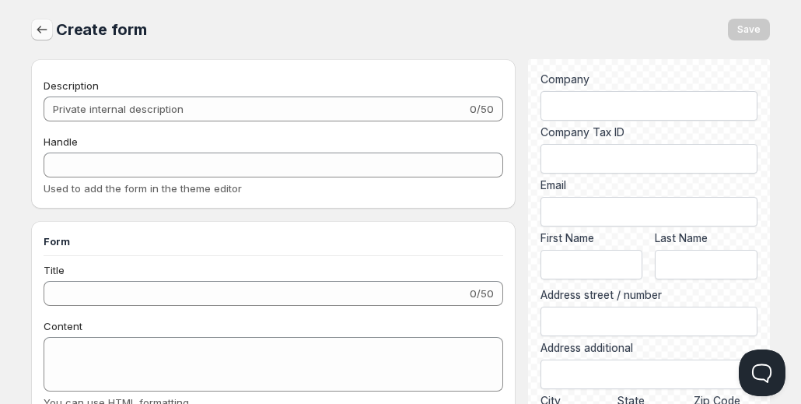
click at [44, 33] on icon "button" at bounding box center [42, 30] width 16 height 16
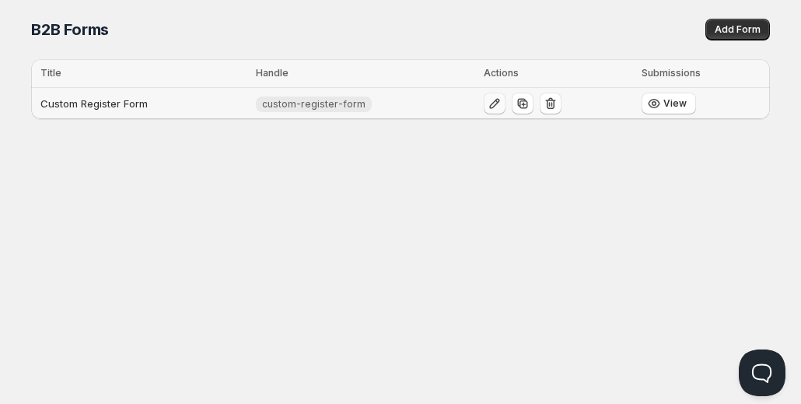
click at [492, 105] on icon "button" at bounding box center [495, 104] width 16 height 16
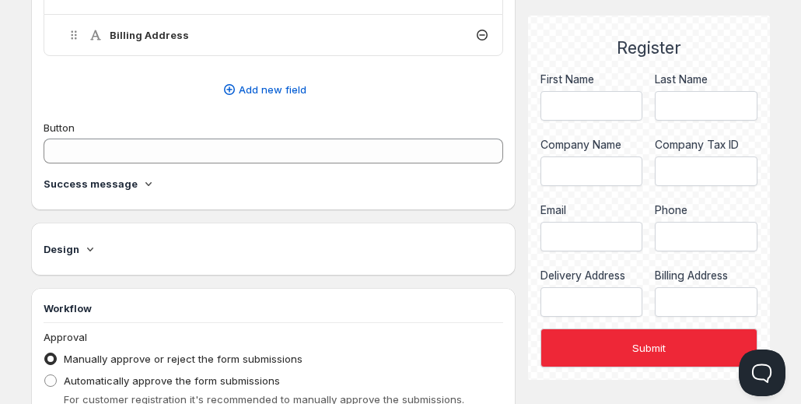
scroll to position [860, 0]
click at [133, 184] on div "Success message" at bounding box center [274, 185] width 460 height 16
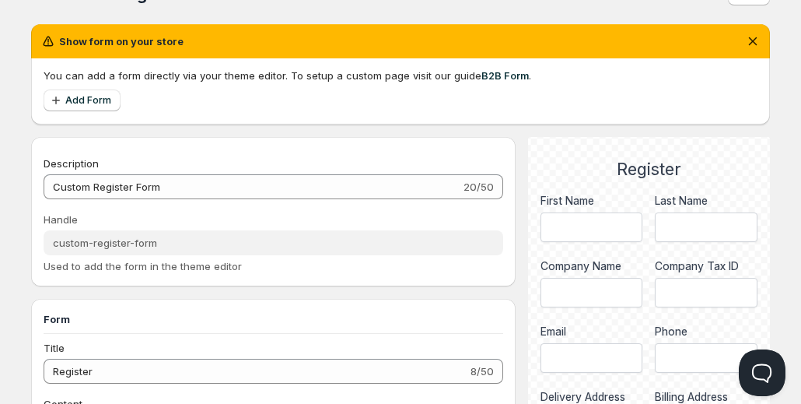
scroll to position [34, 0]
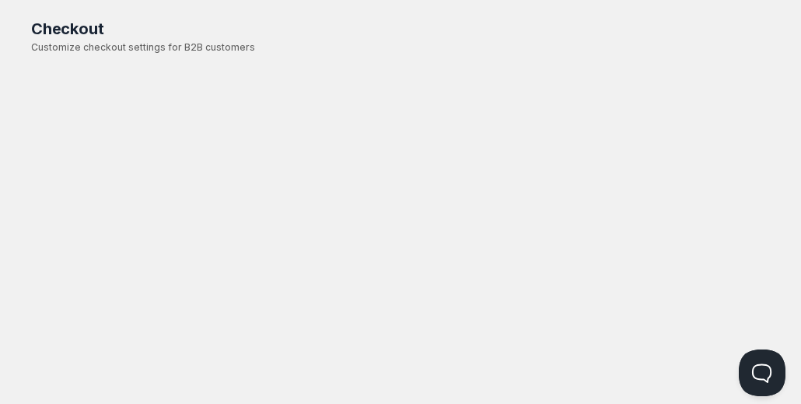
scroll to position [1, 0]
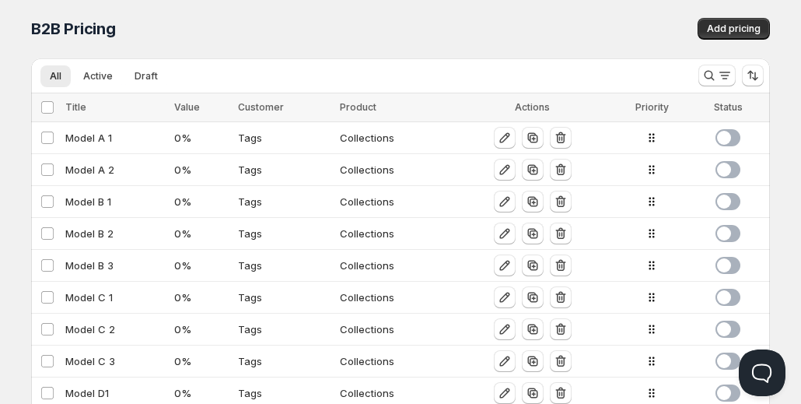
scroll to position [34, 0]
